Goal: Information Seeking & Learning: Learn about a topic

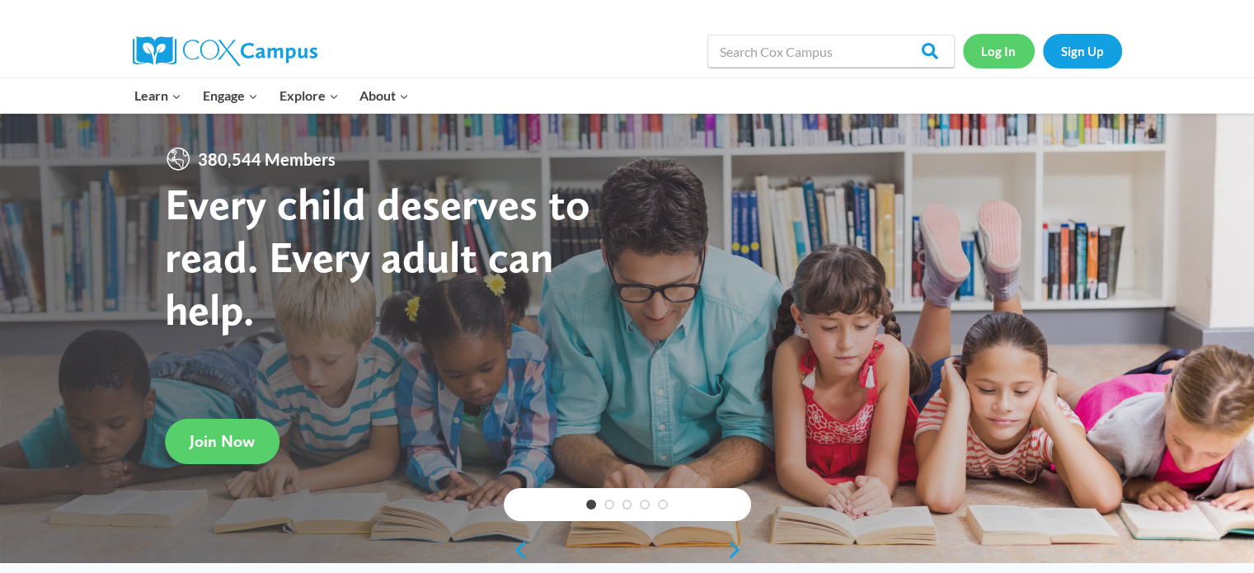
click at [986, 46] on link "Log In" at bounding box center [999, 51] width 72 height 34
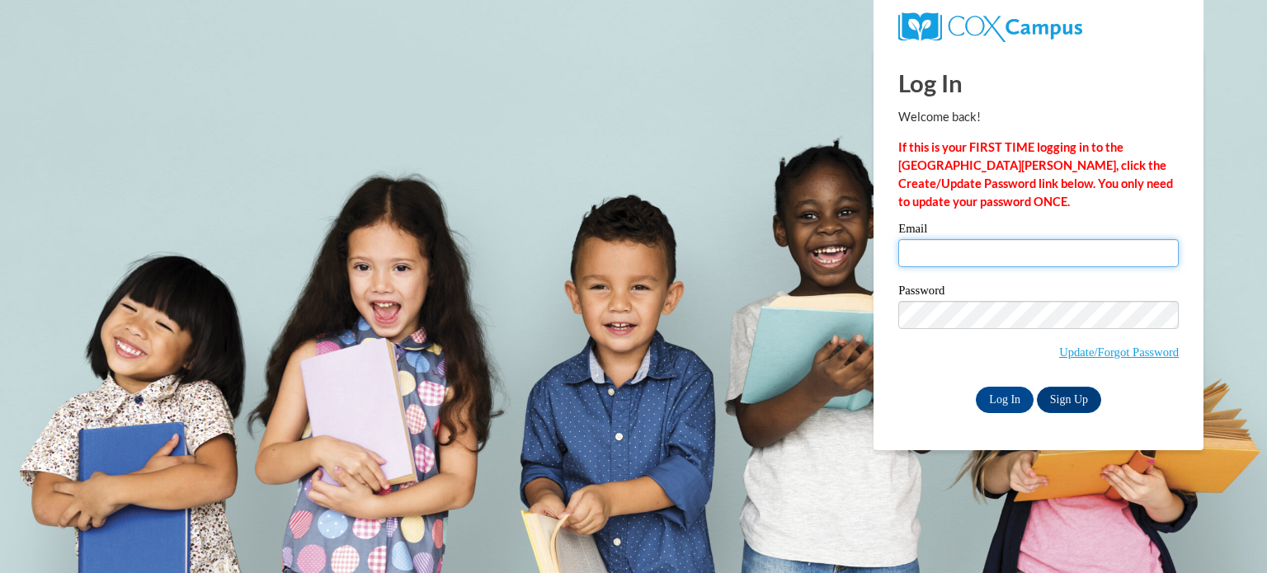
click at [943, 256] on input "Email" at bounding box center [1038, 253] width 280 height 28
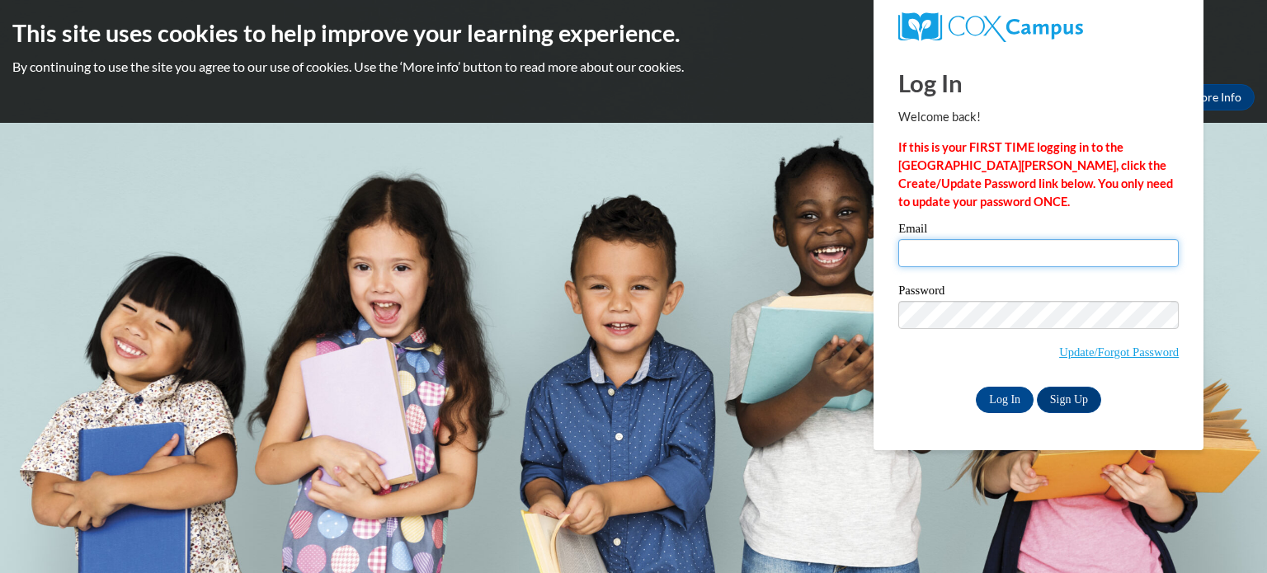
type input "ellie.mielke@marion-mustangs.org"
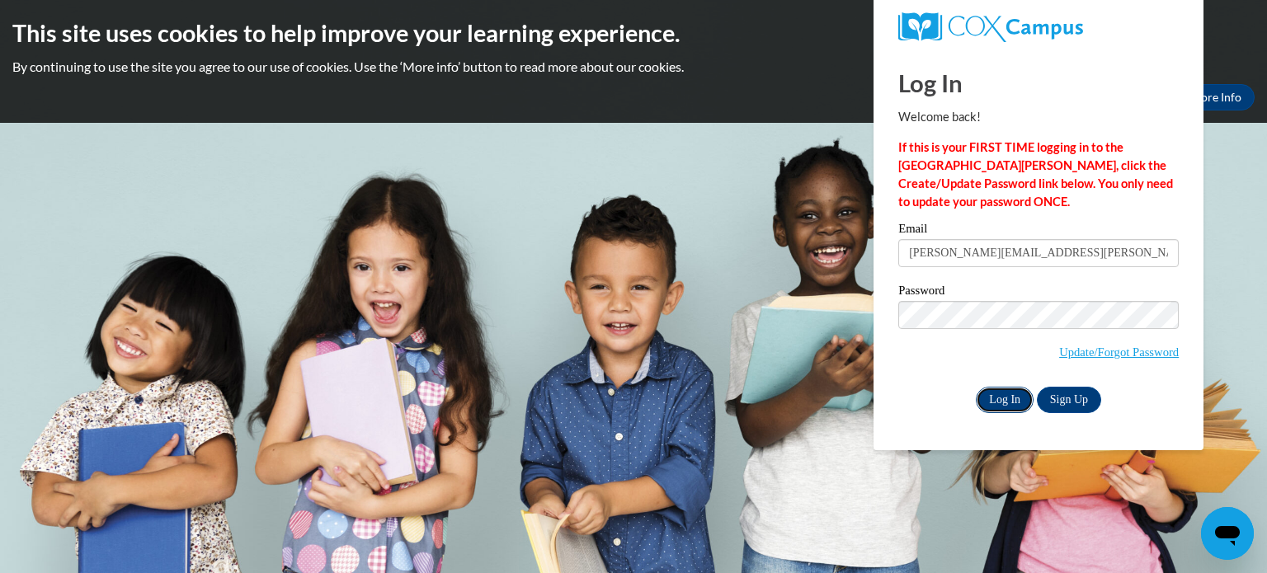
click at [1009, 406] on input "Log In" at bounding box center [1005, 400] width 58 height 26
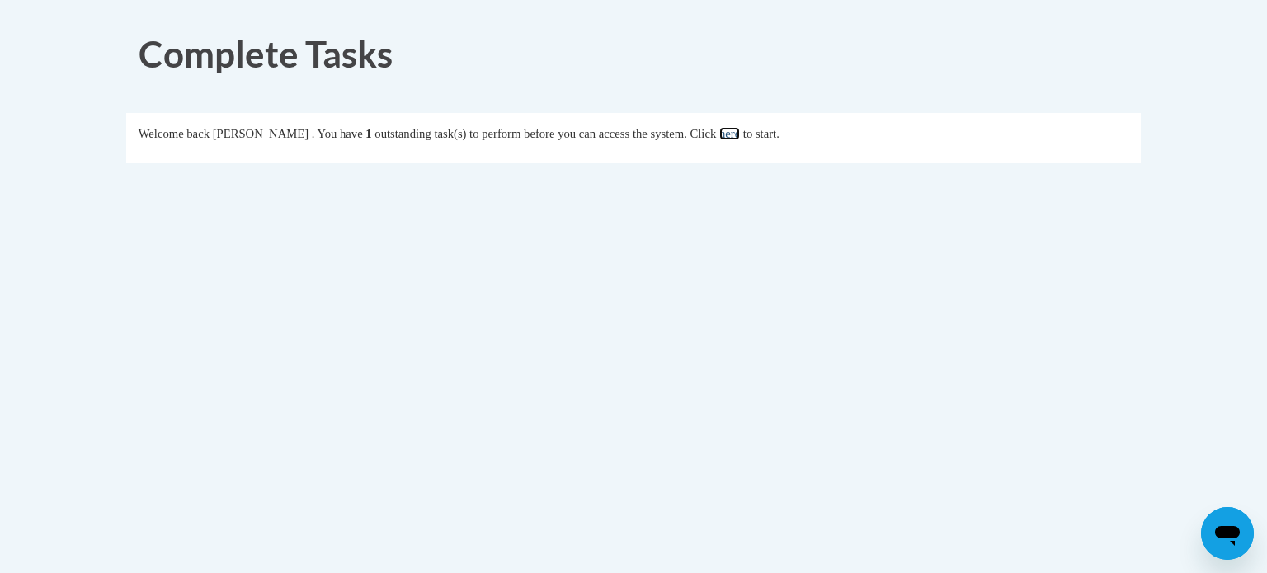
click at [740, 138] on link "here" at bounding box center [729, 133] width 21 height 13
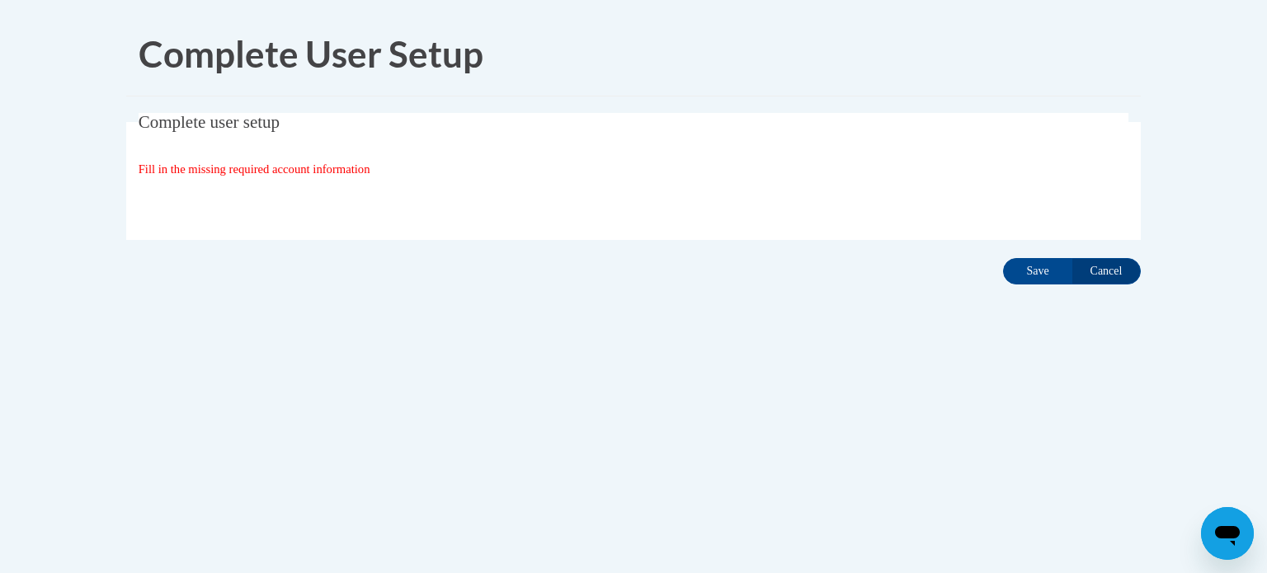
click at [317, 171] on span "Fill in the missing required account information" at bounding box center [255, 168] width 232 height 13
click at [1028, 266] on input "Save" at bounding box center [1037, 271] width 69 height 26
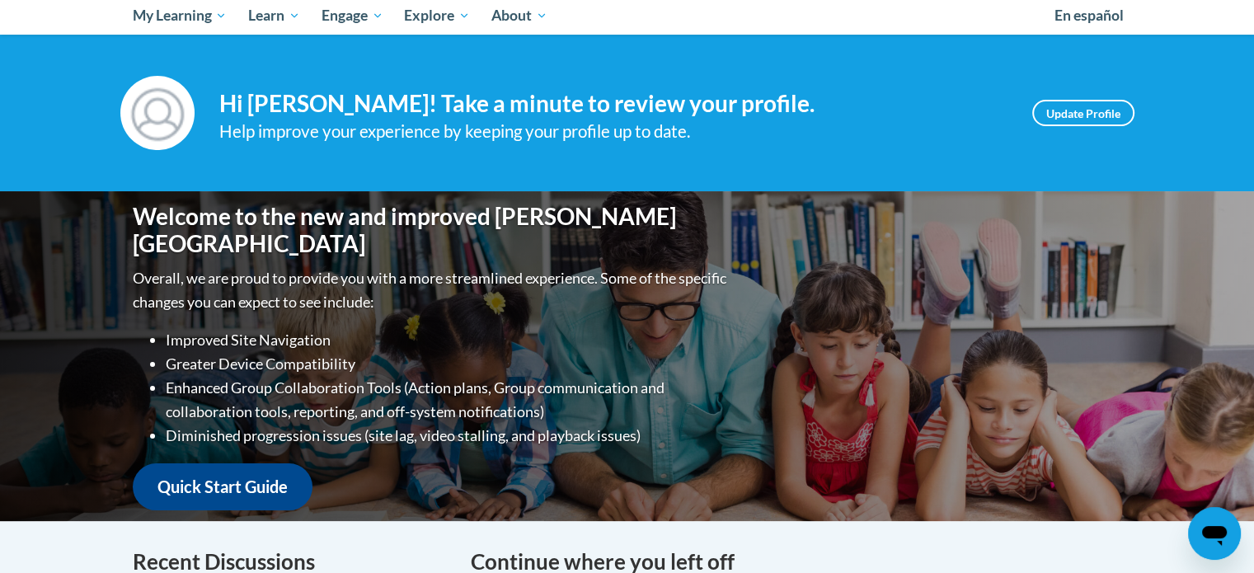
scroll to position [181, 0]
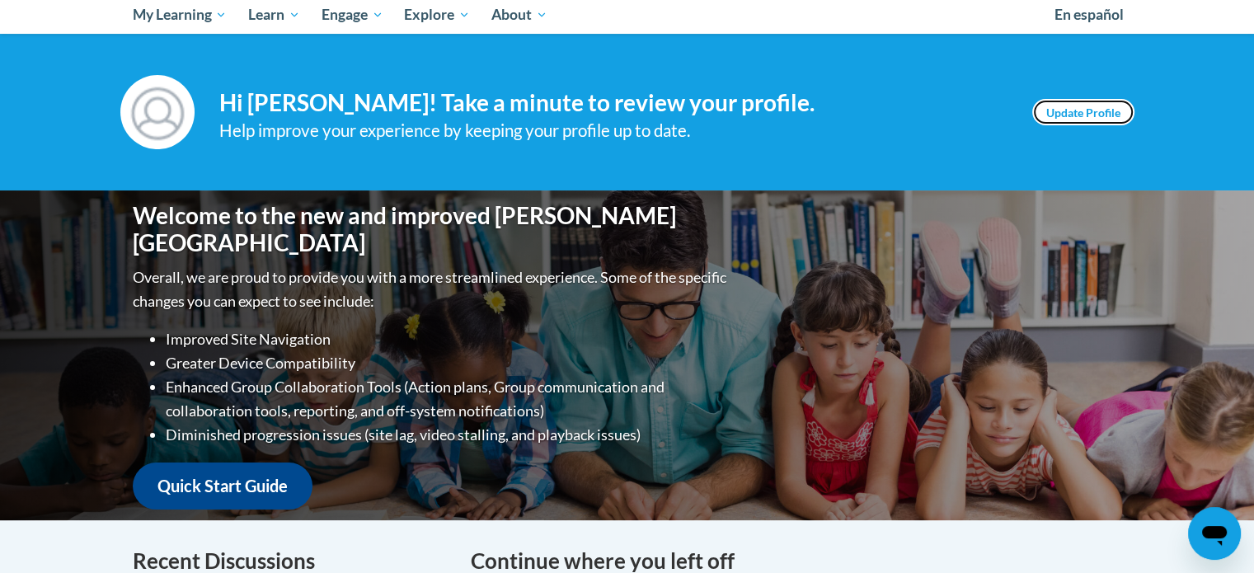
click at [1065, 112] on link "Update Profile" at bounding box center [1083, 112] width 102 height 26
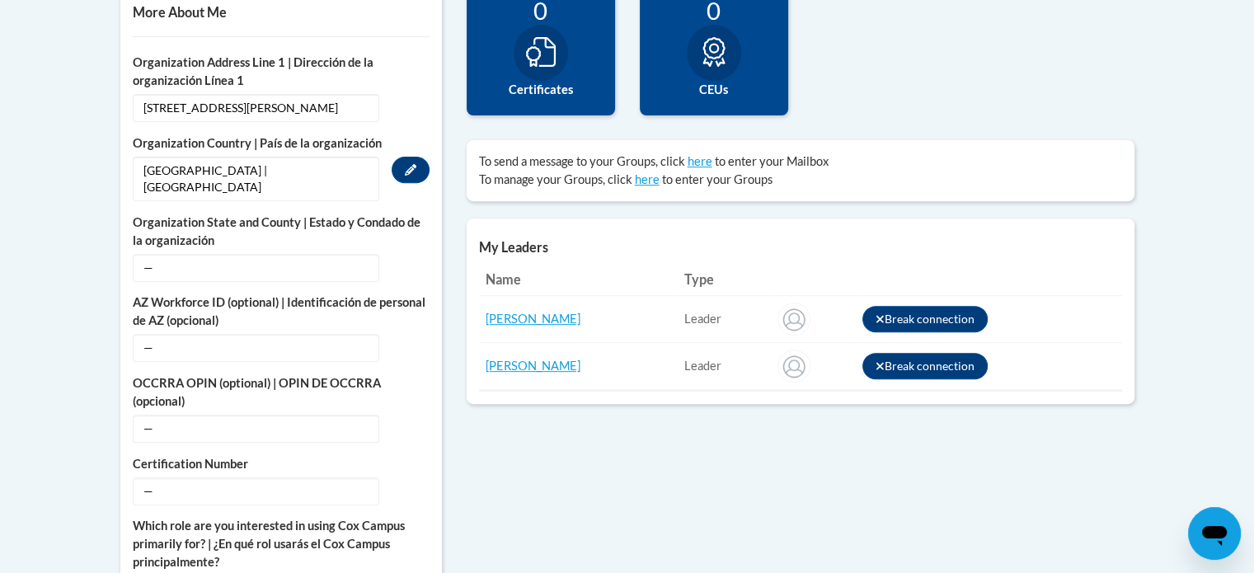
scroll to position [638, 0]
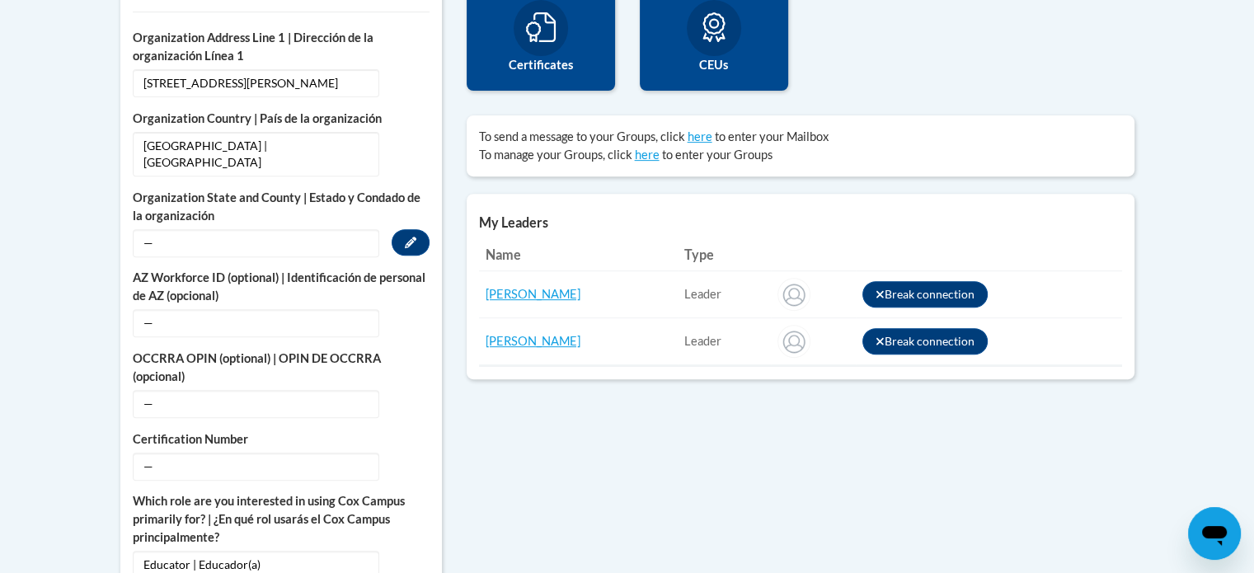
click at [259, 229] on span "—" at bounding box center [256, 243] width 247 height 28
click at [162, 229] on span "—" at bounding box center [256, 243] width 247 height 28
click at [412, 237] on icon "Custom profile fields" at bounding box center [411, 243] width 12 height 12
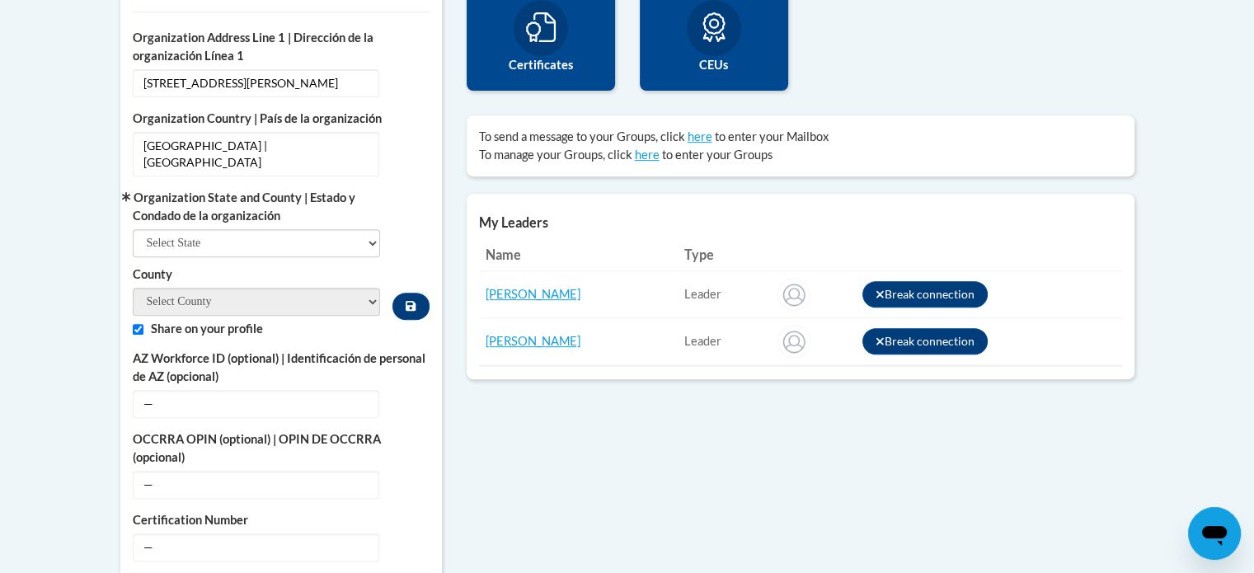
click at [412, 227] on div "Organization State and County | Estado y Condado de la organización Select Stat…" at bounding box center [281, 254] width 297 height 131
click at [360, 229] on select "Select State Alabama Alaska Arizona Arkansas California Colorado Connecticut De…" at bounding box center [257, 243] width 248 height 28
select select "Wisconsin"
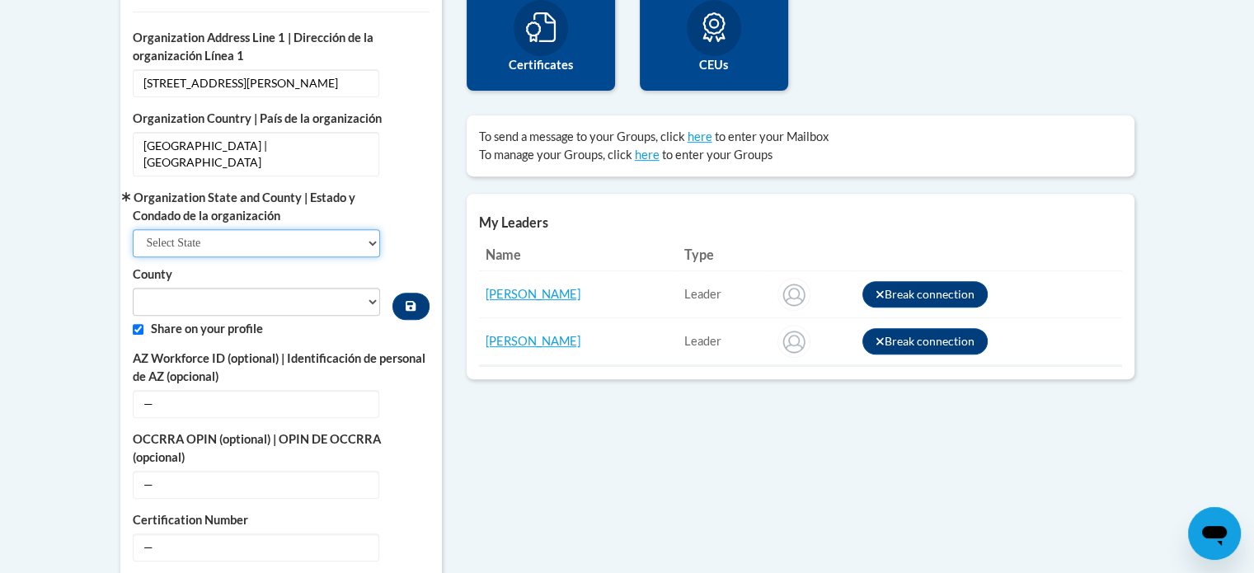
click at [353, 230] on select "Select State Alabama Alaska Arizona Arkansas California Colorado Connecticut De…" at bounding box center [257, 243] width 248 height 28
click at [324, 266] on label "County" at bounding box center [257, 275] width 248 height 18
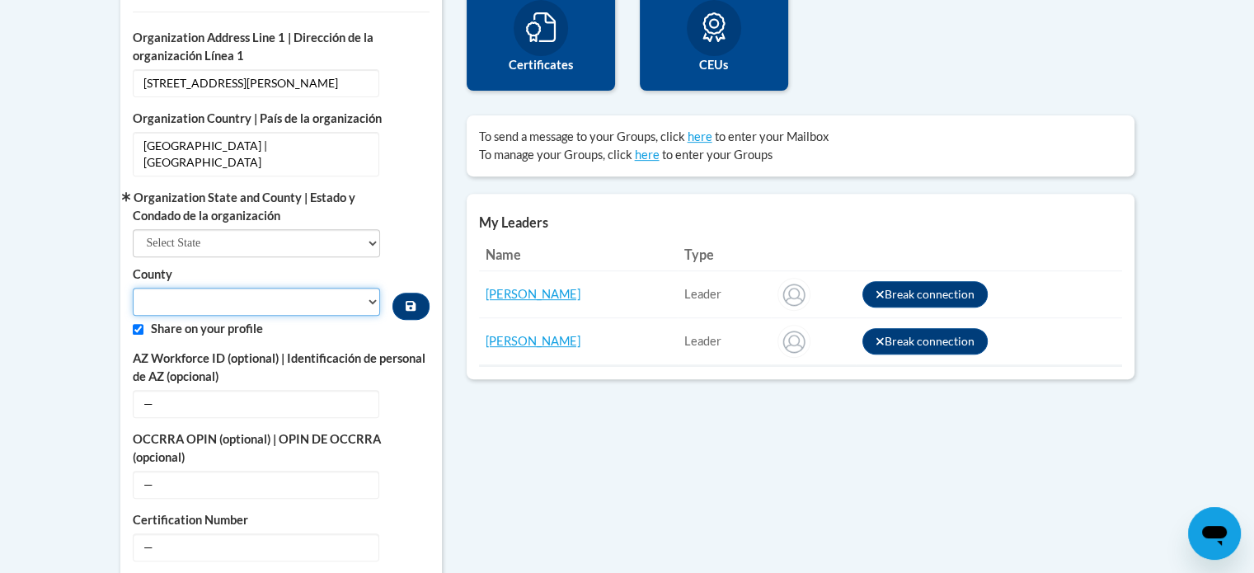
click at [324, 288] on select "County" at bounding box center [257, 302] width 248 height 28
click at [323, 294] on select "Adams Ashland Barron Bayfield Brown Buffalo Burnett Calumet Chippewa Clark Colu…" at bounding box center [257, 302] width 248 height 28
select select "Waupaca"
click at [133, 288] on select "Adams Ashland Barron Bayfield Brown Buffalo Burnett Calumet Chippewa Clark Colu…" at bounding box center [257, 302] width 248 height 28
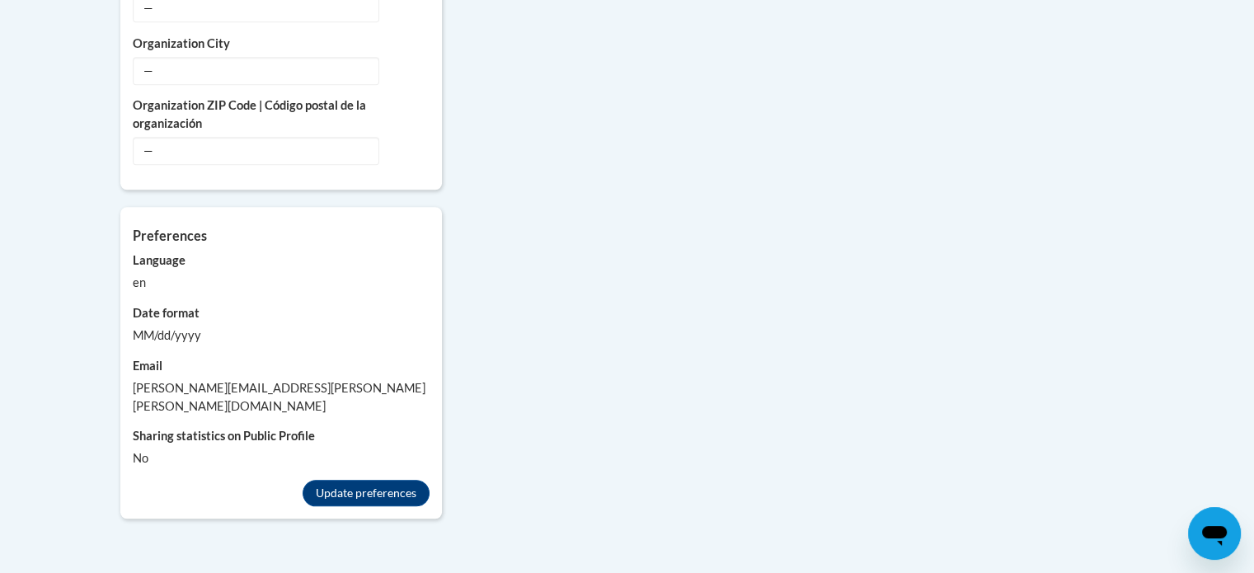
scroll to position [1550, 0]
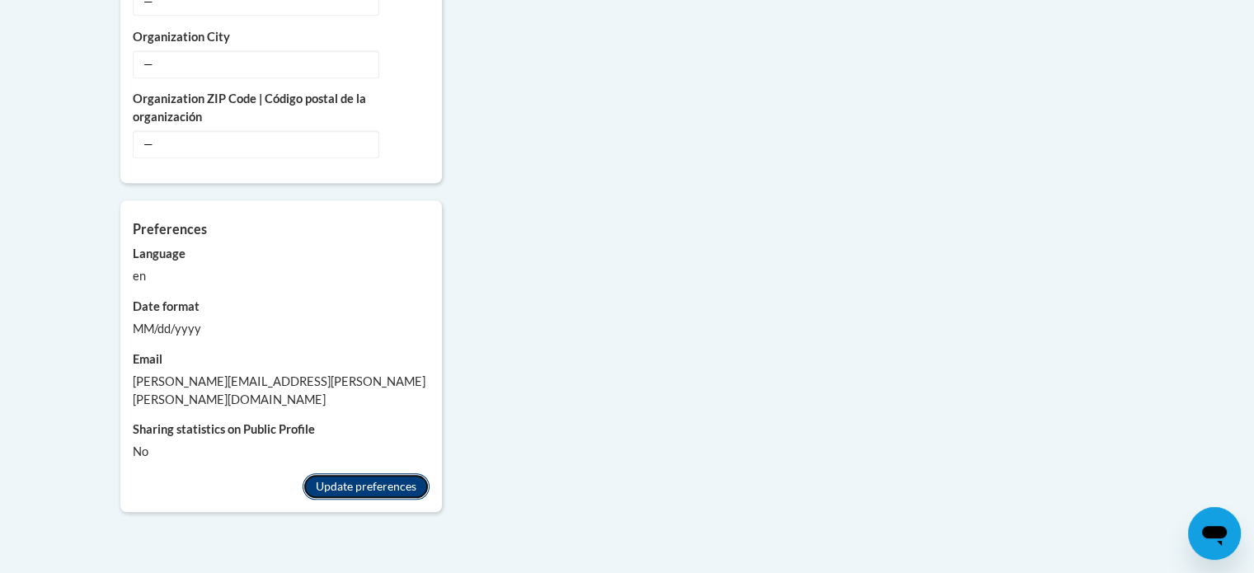
click at [396, 473] on button "Update preferences" at bounding box center [366, 486] width 127 height 26
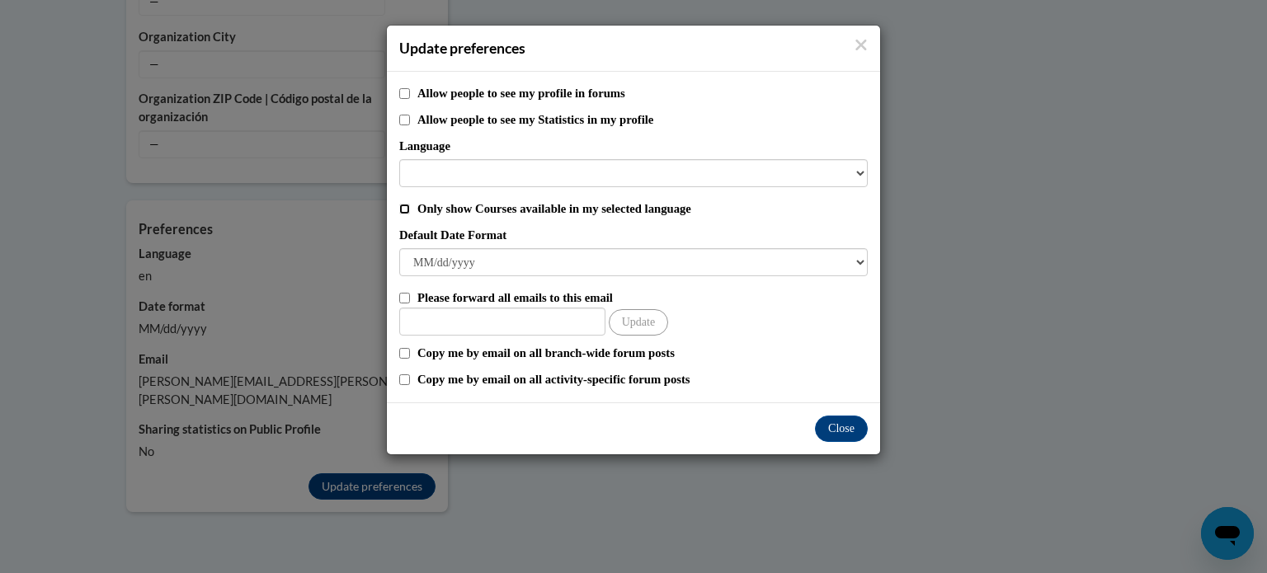
click at [402, 207] on input "Only show Courses available in my selected language" at bounding box center [404, 209] width 11 height 11
checkbox input "true"
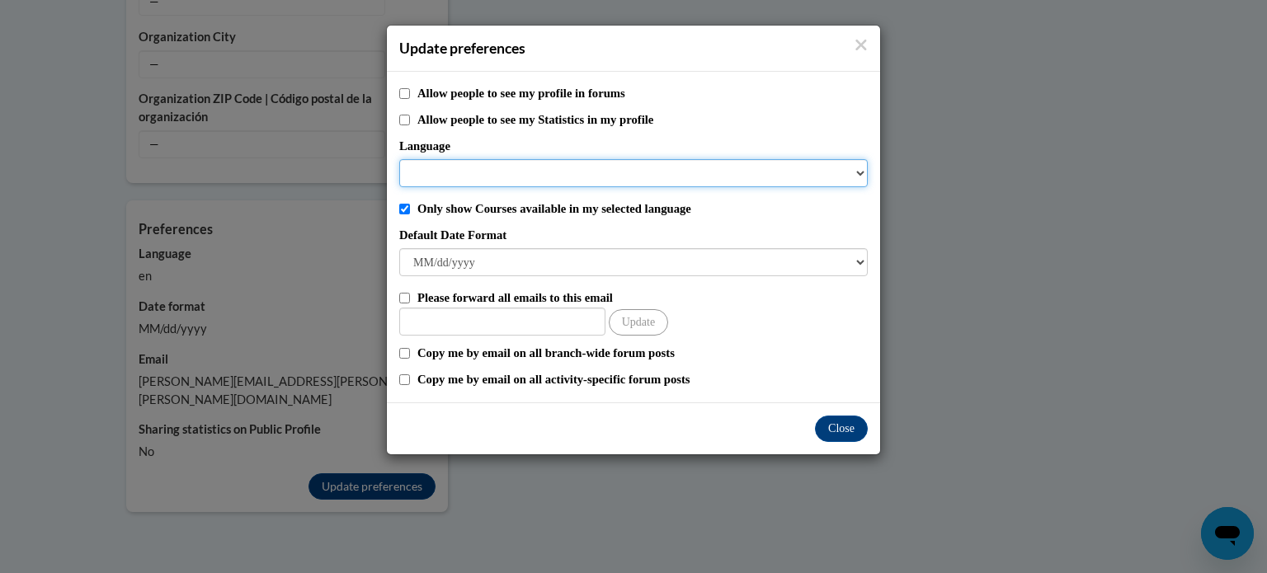
click at [463, 176] on select "Language" at bounding box center [633, 173] width 468 height 28
click at [858, 172] on select "Language" at bounding box center [633, 173] width 468 height 28
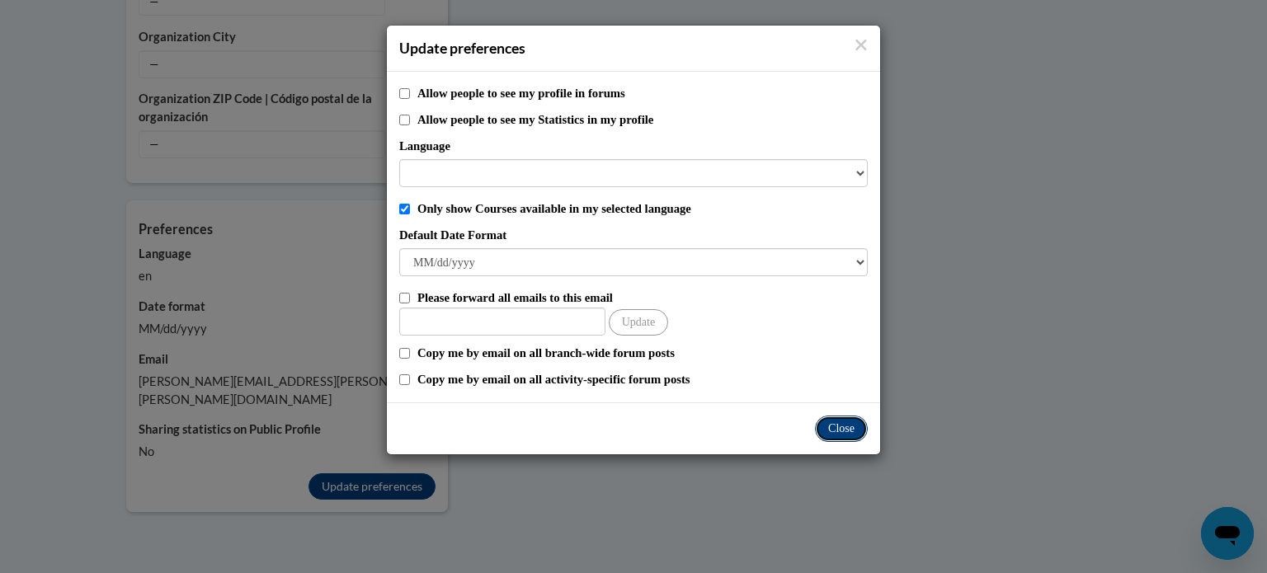
click at [830, 430] on button "Close" at bounding box center [841, 429] width 53 height 26
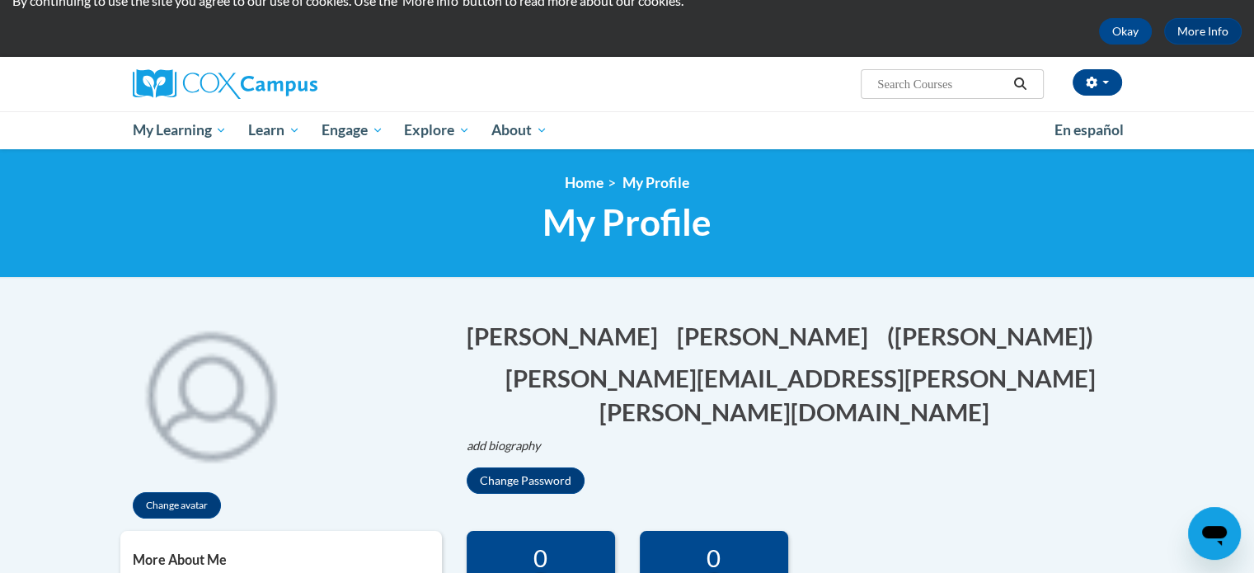
scroll to position [59, 0]
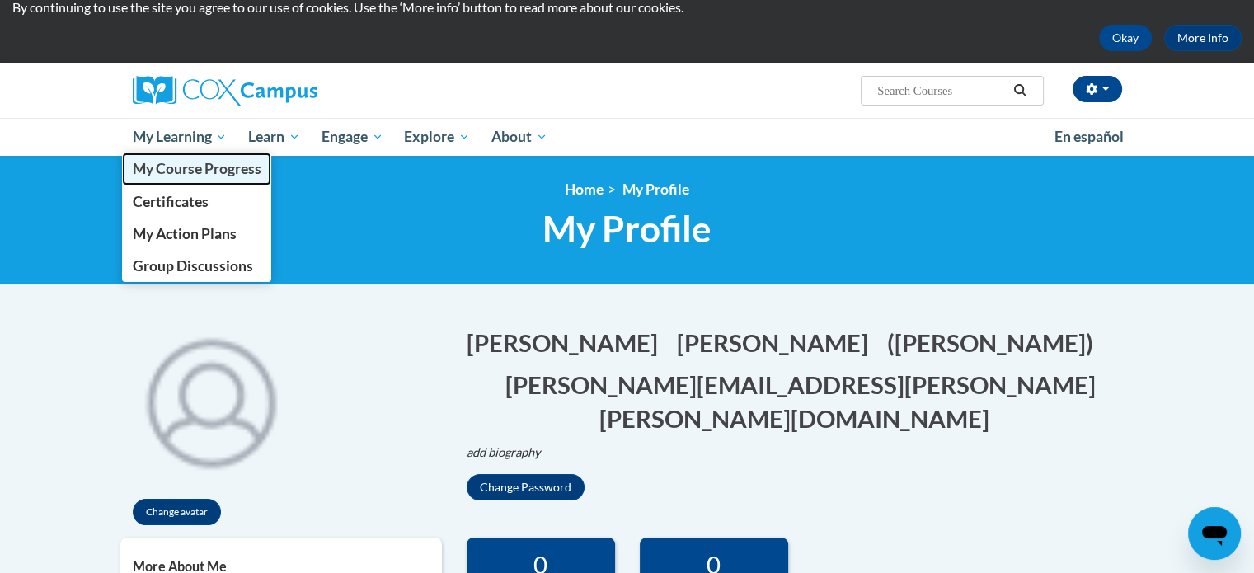
click at [190, 164] on span "My Course Progress" at bounding box center [196, 168] width 129 height 17
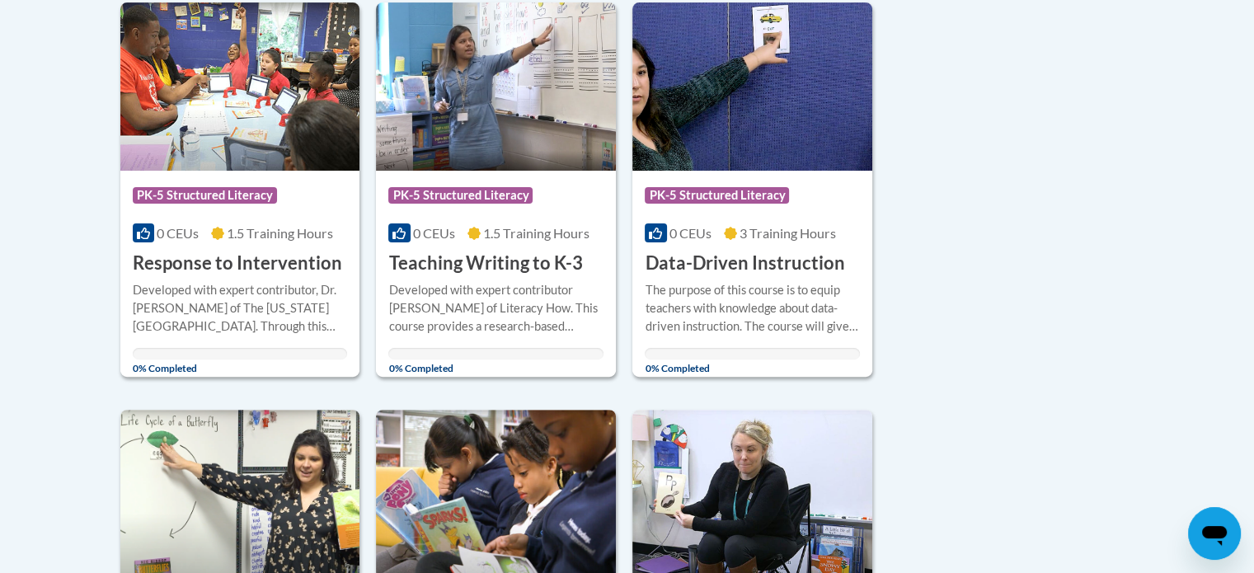
scroll to position [432, 0]
click at [264, 125] on img at bounding box center [240, 86] width 240 height 168
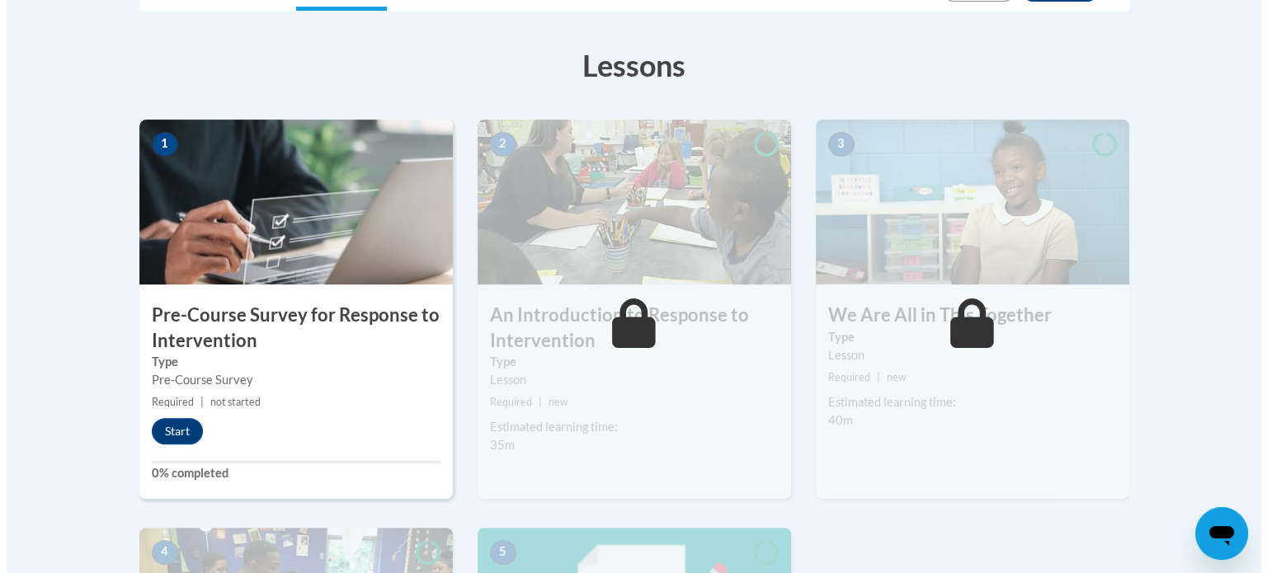
scroll to position [441, 0]
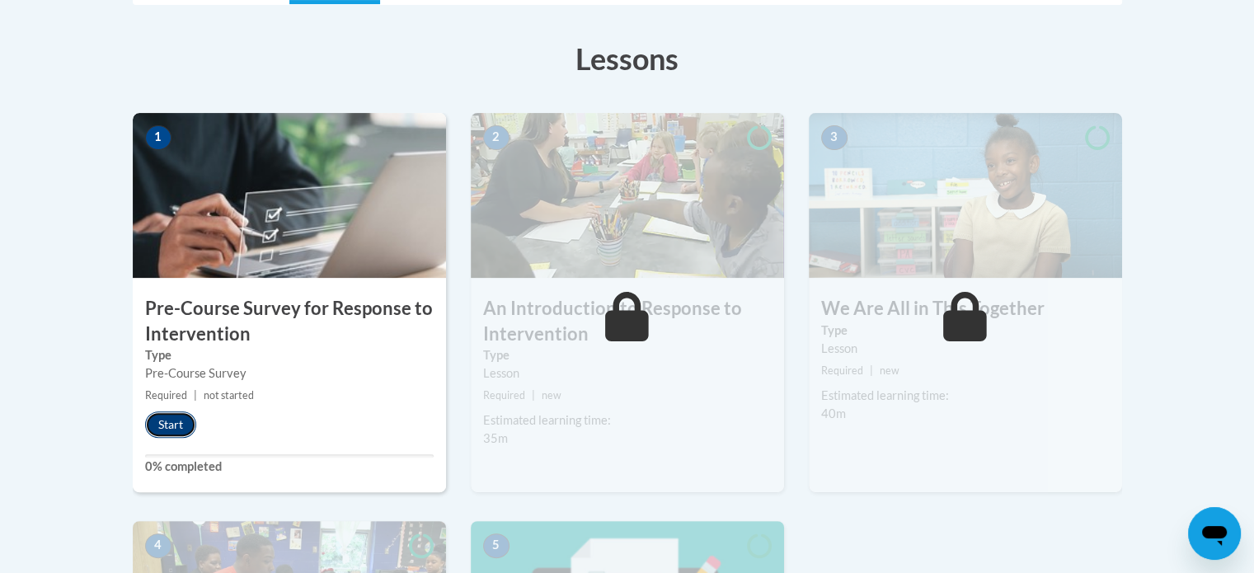
click at [175, 428] on button "Start" at bounding box center [170, 425] width 51 height 26
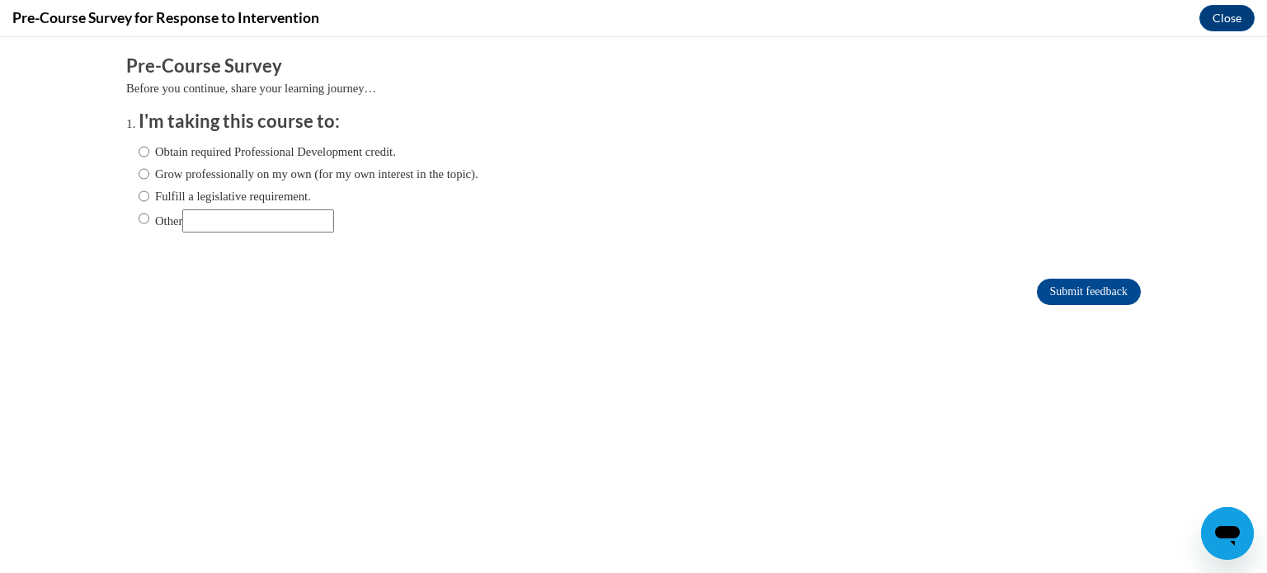
scroll to position [0, 0]
click at [139, 216] on input "Other" at bounding box center [144, 218] width 11 height 18
radio input "true"
click at [1090, 287] on input "Submit feedback" at bounding box center [1089, 292] width 104 height 26
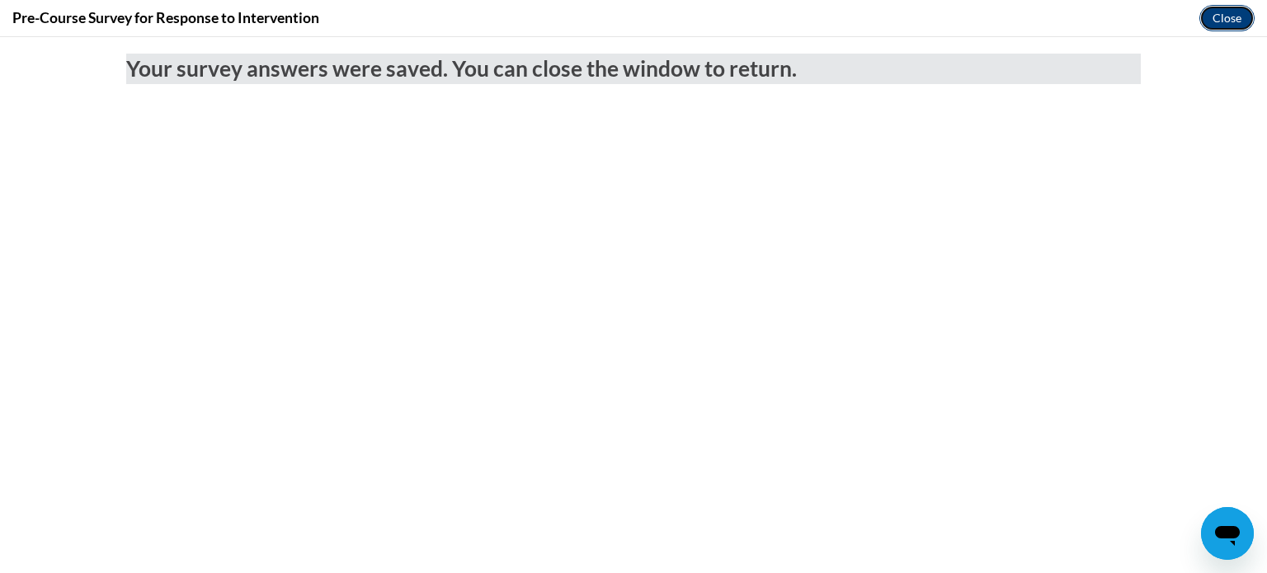
click at [1222, 21] on button "Close" at bounding box center [1226, 18] width 55 height 26
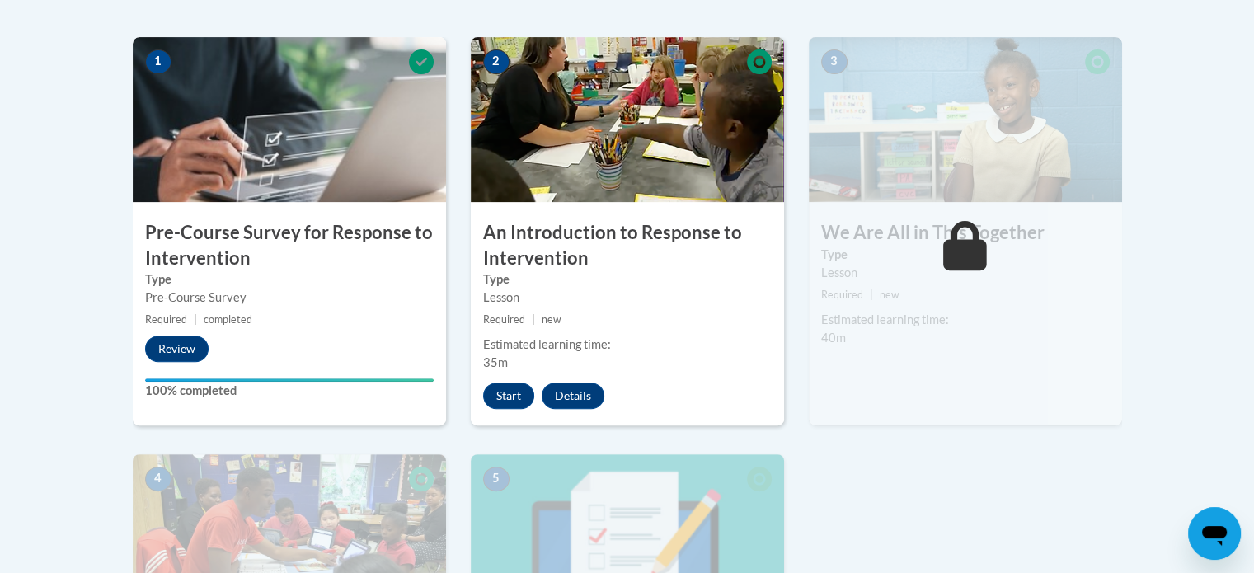
scroll to position [534, 0]
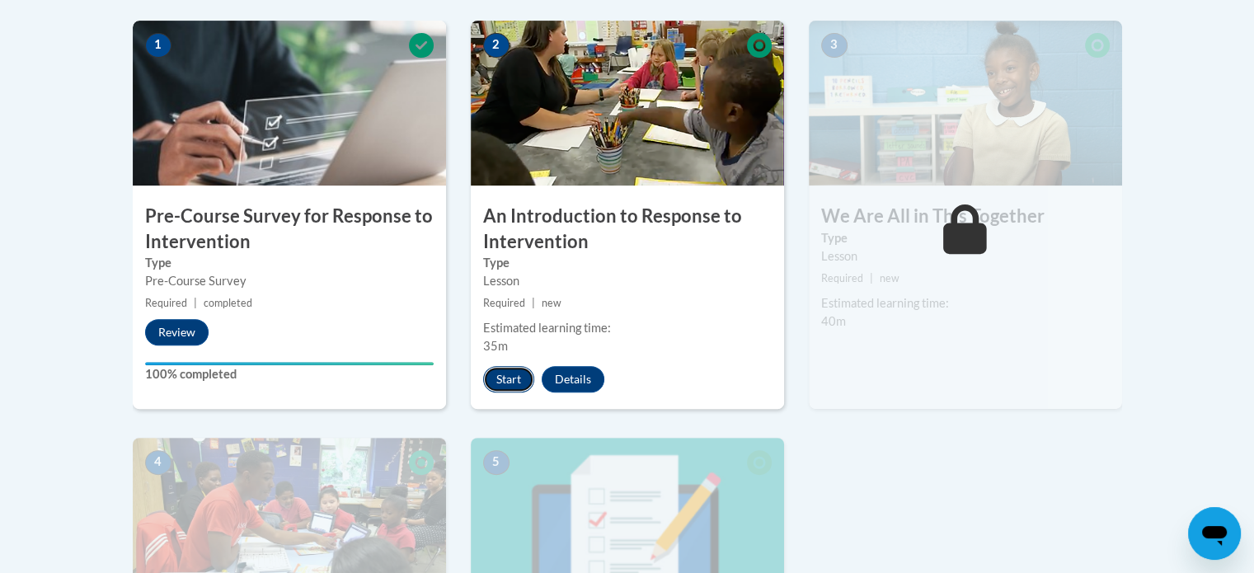
click at [499, 382] on button "Start" at bounding box center [508, 379] width 51 height 26
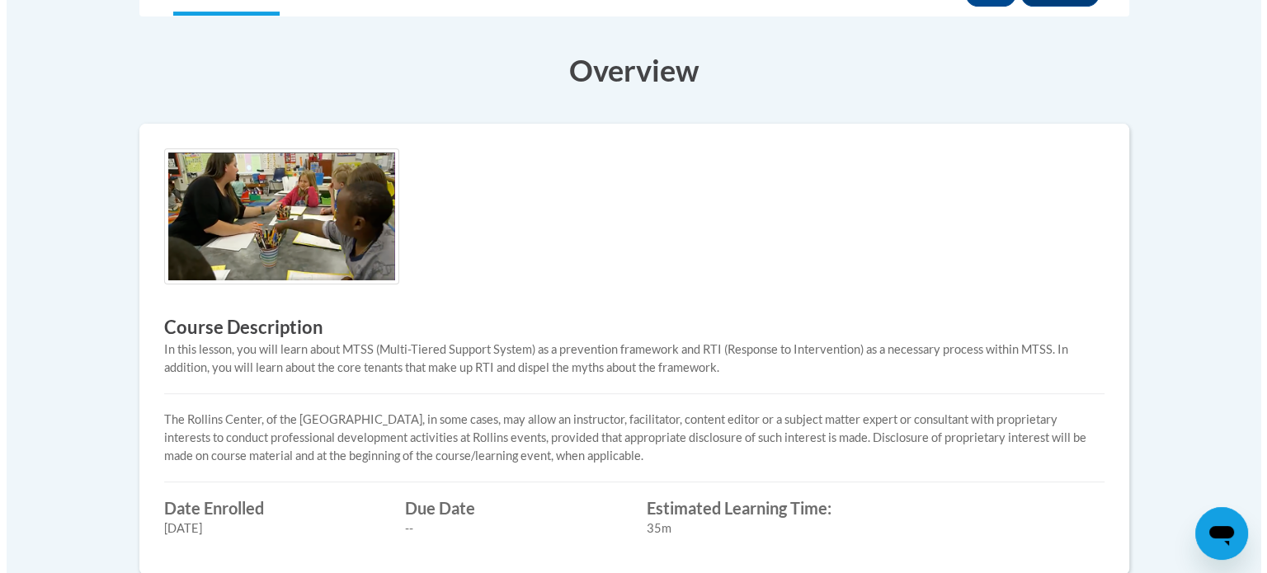
scroll to position [349, 0]
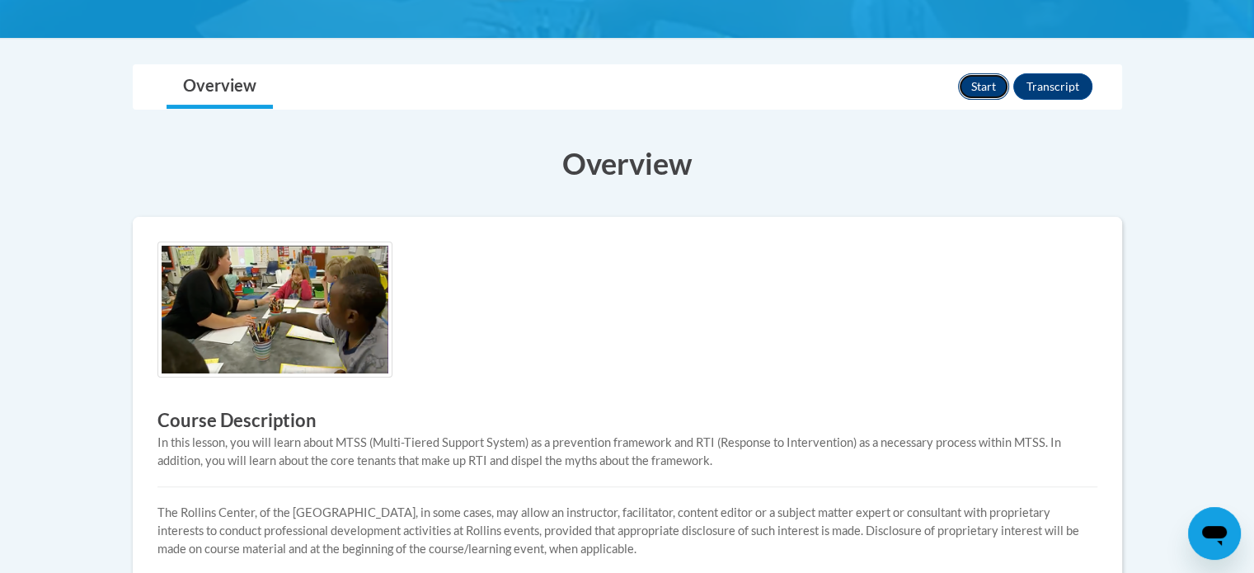
click at [971, 81] on button "Start" at bounding box center [983, 86] width 51 height 26
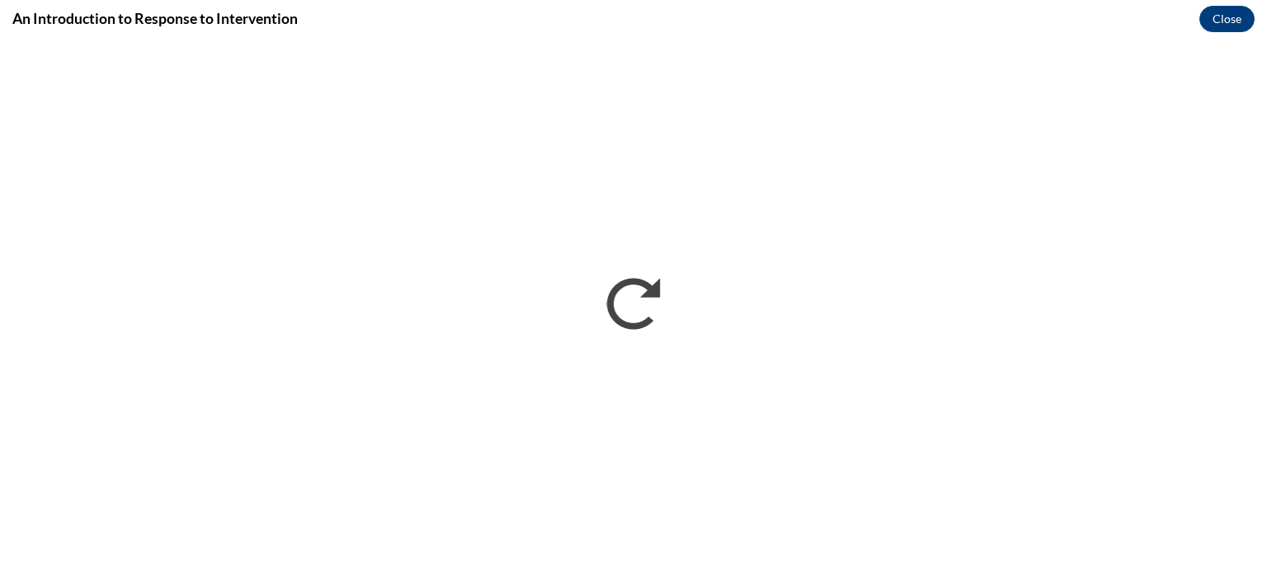
scroll to position [0, 0]
